Goal: Participate in discussion: Engage in conversation with other users on a specific topic

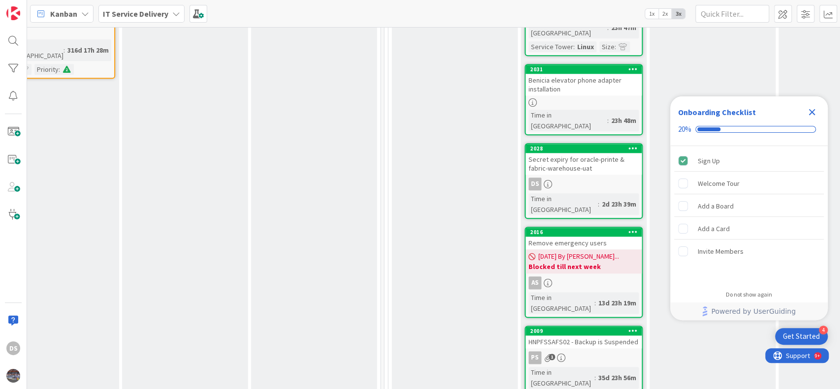
scroll to position [695, 299]
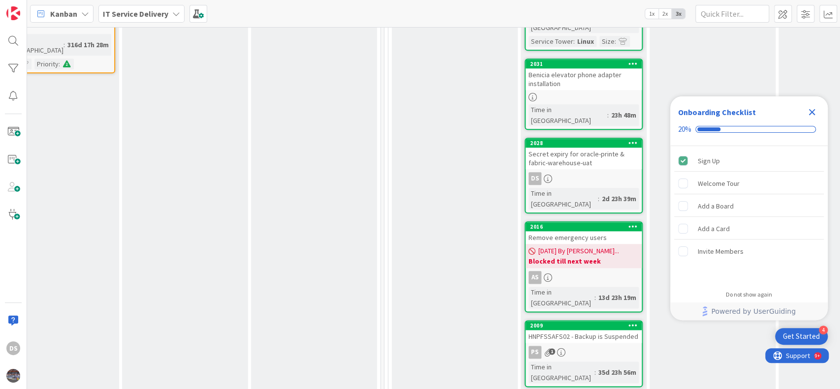
click at [586, 148] on div "Secret expiry for oracle-printe & fabric-warehouse-uat" at bounding box center [583, 159] width 116 height 22
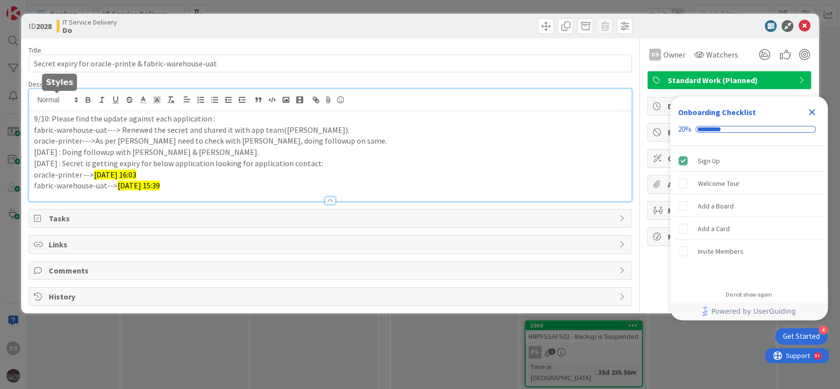
click at [34, 101] on div "9/10: Please find the update against each application : fabric-warehouse-uat---…" at bounding box center [330, 145] width 603 height 112
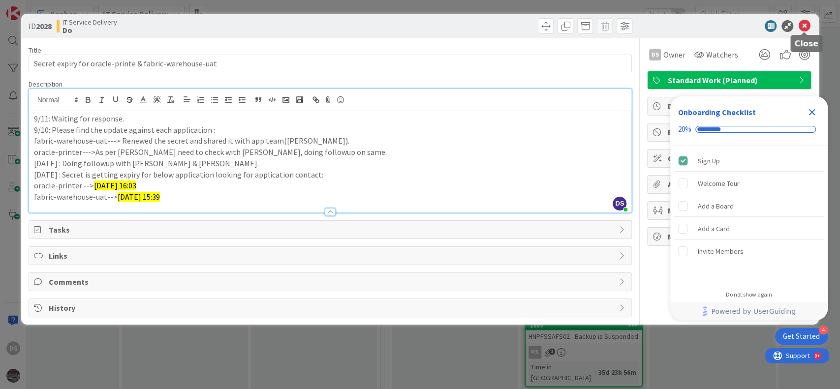
click at [809, 26] on icon at bounding box center [804, 26] width 12 height 12
